Goal: Information Seeking & Learning: Learn about a topic

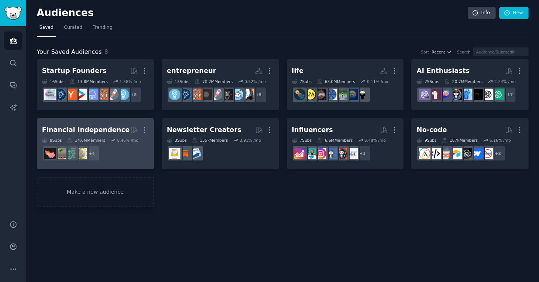
click at [109, 130] on div "Financial Independence" at bounding box center [86, 129] width 88 height 9
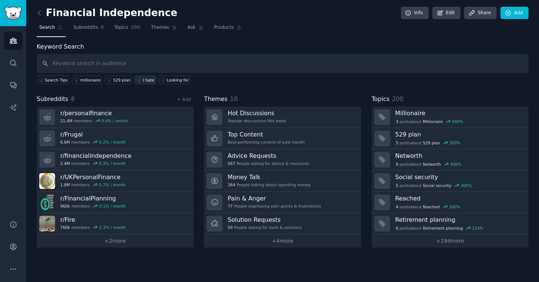
click at [145, 80] on div "I hate" at bounding box center [148, 79] width 11 height 5
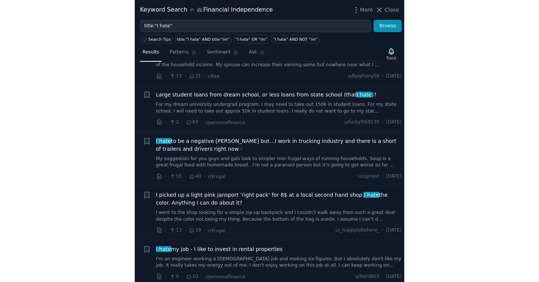
scroll to position [2071, 0]
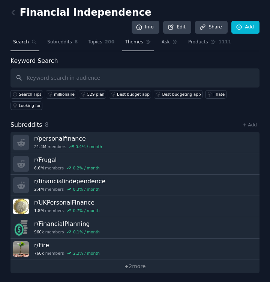
click at [132, 43] on span "Themes" at bounding box center [134, 42] width 18 height 7
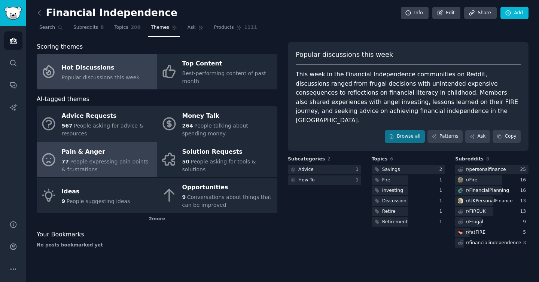
click at [106, 152] on div "Pain & Anger" at bounding box center [107, 152] width 91 height 12
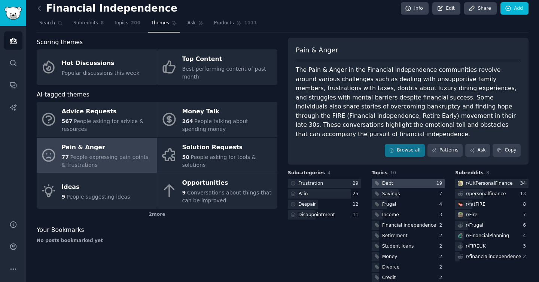
scroll to position [5, 0]
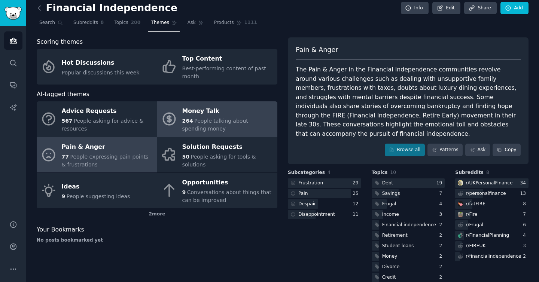
click at [210, 110] on div "Money Talk" at bounding box center [227, 112] width 91 height 12
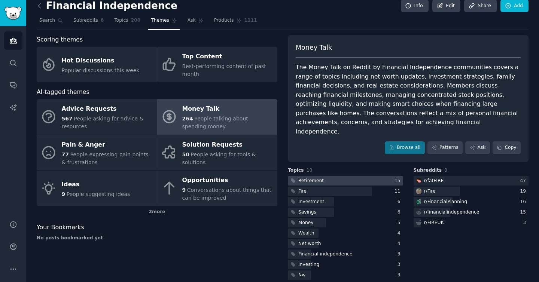
scroll to position [7, 0]
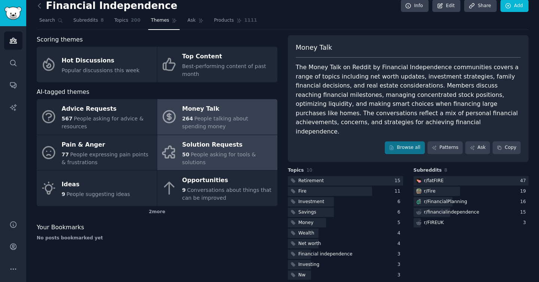
click at [221, 153] on span "People asking for tools & solutions" at bounding box center [219, 159] width 74 height 14
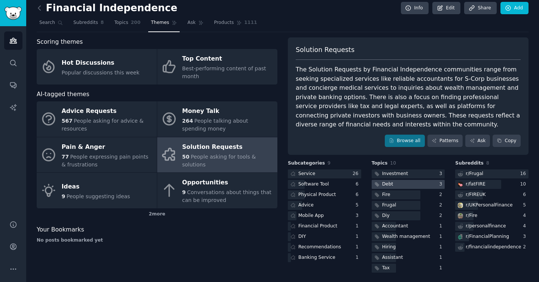
scroll to position [7, 0]
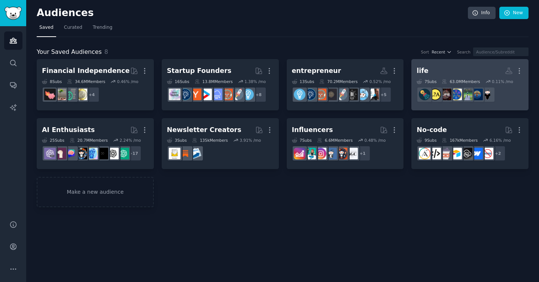
click at [449, 69] on h2 "life More" at bounding box center [470, 70] width 107 height 13
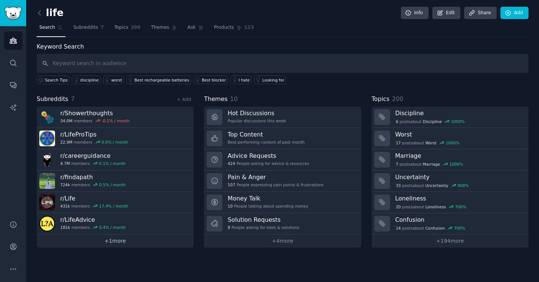
click at [121, 241] on link "+ 1 more" at bounding box center [115, 241] width 157 height 13
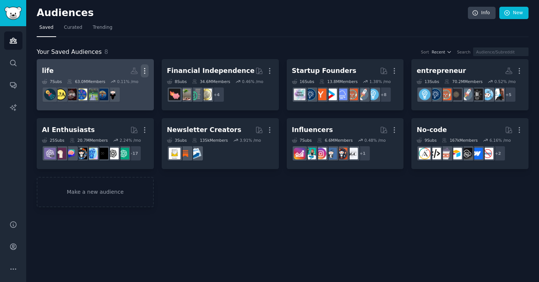
click at [144, 70] on icon "button" at bounding box center [145, 71] width 8 height 8
click at [69, 75] on h2 "life Custom Audience More View Delete" at bounding box center [95, 70] width 107 height 13
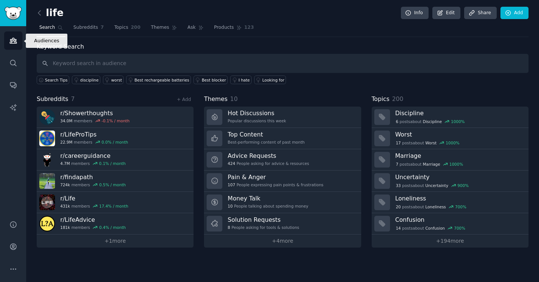
click at [14, 41] on icon "Sidebar" at bounding box center [13, 40] width 7 height 5
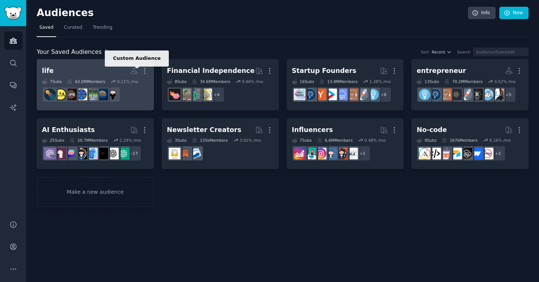
click at [136, 72] on icon at bounding box center [134, 71] width 8 height 8
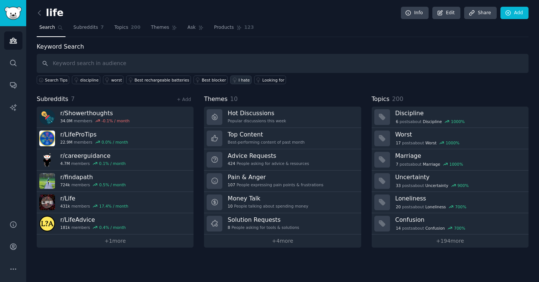
click at [233, 79] on link "I hate" at bounding box center [240, 80] width 21 height 9
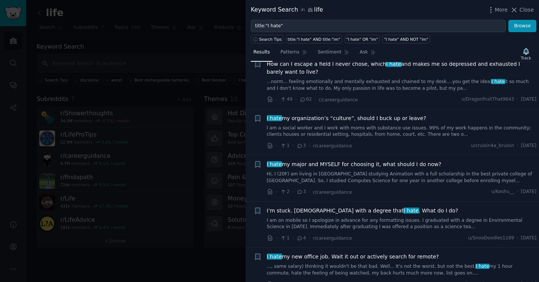
scroll to position [1208, 0]
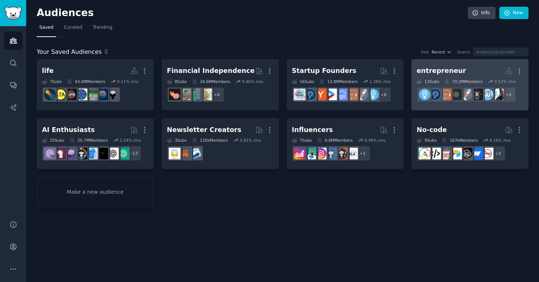
click at [439, 67] on div "entrepreneur" at bounding box center [441, 70] width 49 height 9
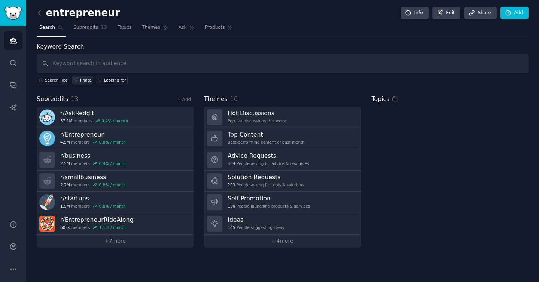
click at [81, 79] on div "I hate" at bounding box center [85, 79] width 11 height 5
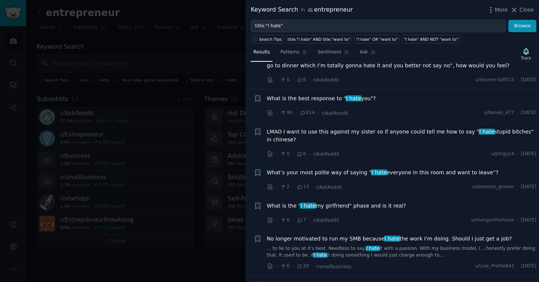
scroll to position [910, 0]
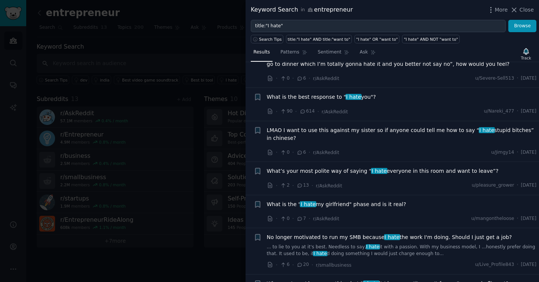
click at [184, 206] on div at bounding box center [269, 141] width 539 height 282
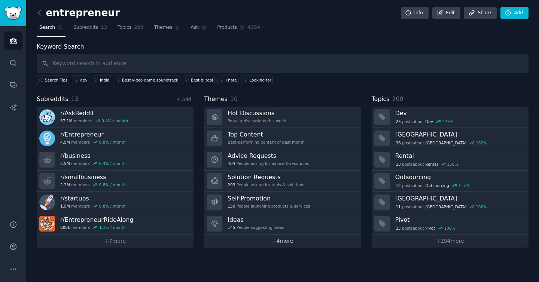
click at [278, 243] on link "+ 4 more" at bounding box center [282, 241] width 157 height 13
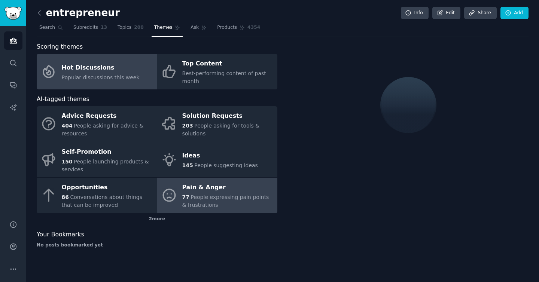
click at [219, 193] on div "Pain & Anger" at bounding box center [227, 188] width 91 height 12
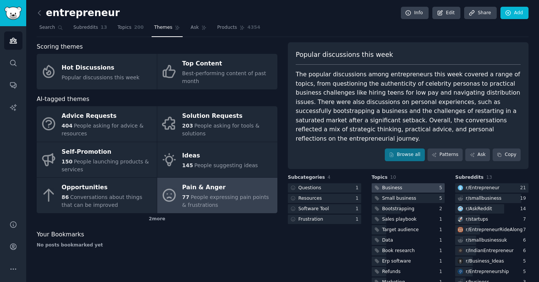
click at [423, 183] on div at bounding box center [408, 187] width 73 height 9
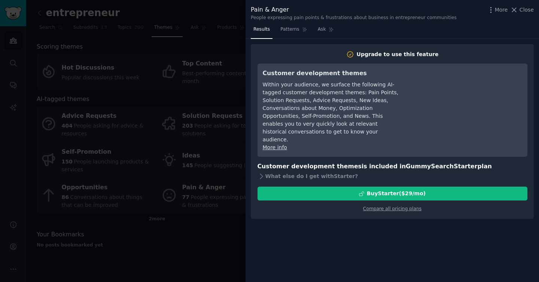
click at [198, 203] on div at bounding box center [269, 141] width 539 height 282
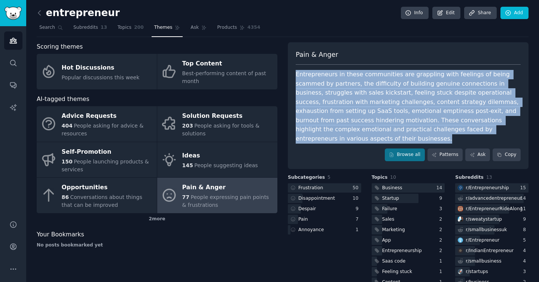
drag, startPoint x: 328, startPoint y: 70, endPoint x: 509, endPoint y: 126, distance: 189.1
click at [509, 126] on div "Pain & Anger Entrepreneurs in these communities are grappling with feelings of …" at bounding box center [408, 105] width 241 height 127
click at [509, 126] on div "Entrepreneurs in these communities are grappling with feelings of being scammed…" at bounding box center [408, 106] width 225 height 73
drag, startPoint x: 509, startPoint y: 126, endPoint x: 379, endPoint y: 78, distance: 138.1
click at [379, 78] on div "Entrepreneurs in these communities are grappling with feelings of being scammed…" at bounding box center [408, 106] width 225 height 73
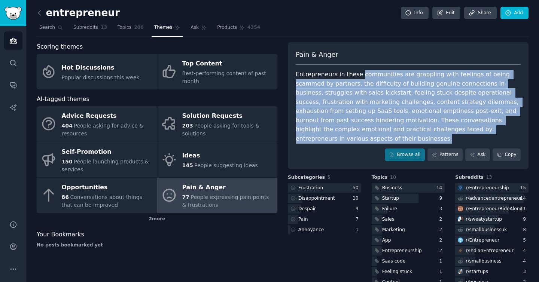
click at [379, 78] on div "Entrepreneurs in these communities are grappling with feelings of being scammed…" at bounding box center [408, 106] width 225 height 73
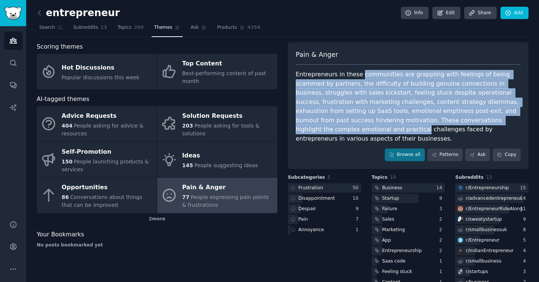
drag, startPoint x: 379, startPoint y: 78, endPoint x: 493, endPoint y: 120, distance: 120.9
click at [493, 120] on div "Entrepreneurs in these communities are grappling with feelings of being scammed…" at bounding box center [408, 106] width 225 height 73
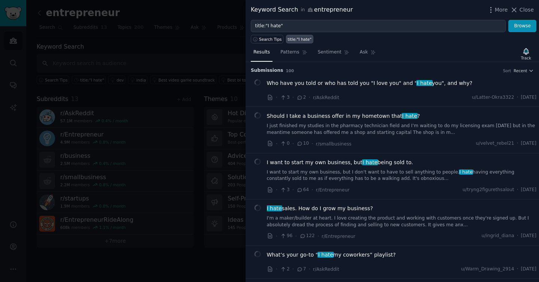
click at [185, 74] on div at bounding box center [269, 141] width 539 height 282
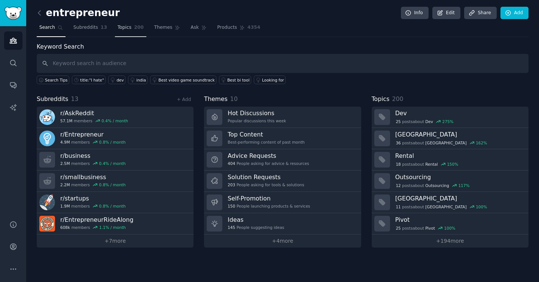
click at [121, 28] on span "Topics" at bounding box center [125, 27] width 14 height 7
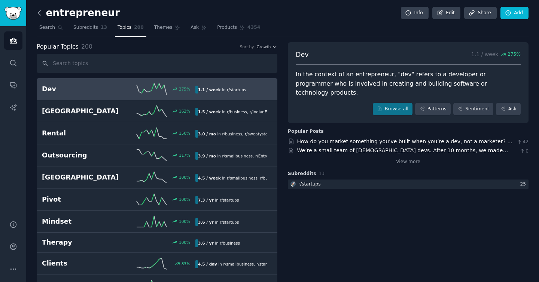
click at [40, 13] on icon at bounding box center [40, 13] width 8 height 8
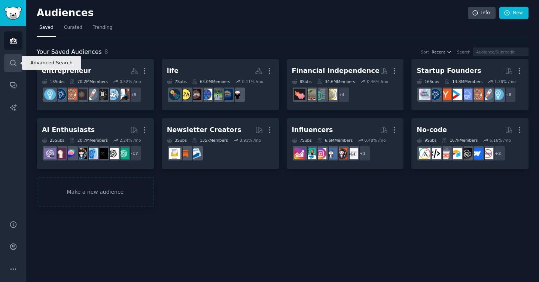
click at [12, 62] on icon "Sidebar" at bounding box center [13, 63] width 8 height 8
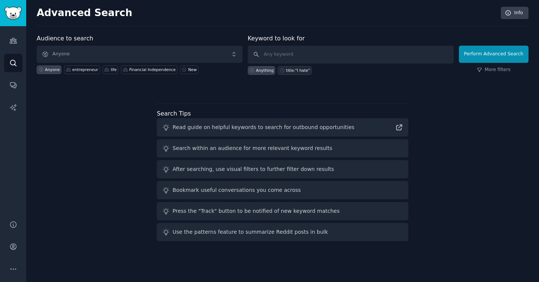
click at [295, 71] on div "title:"I hate"" at bounding box center [298, 70] width 24 height 5
type input "title:"I hate""
